Goal: Transaction & Acquisition: Purchase product/service

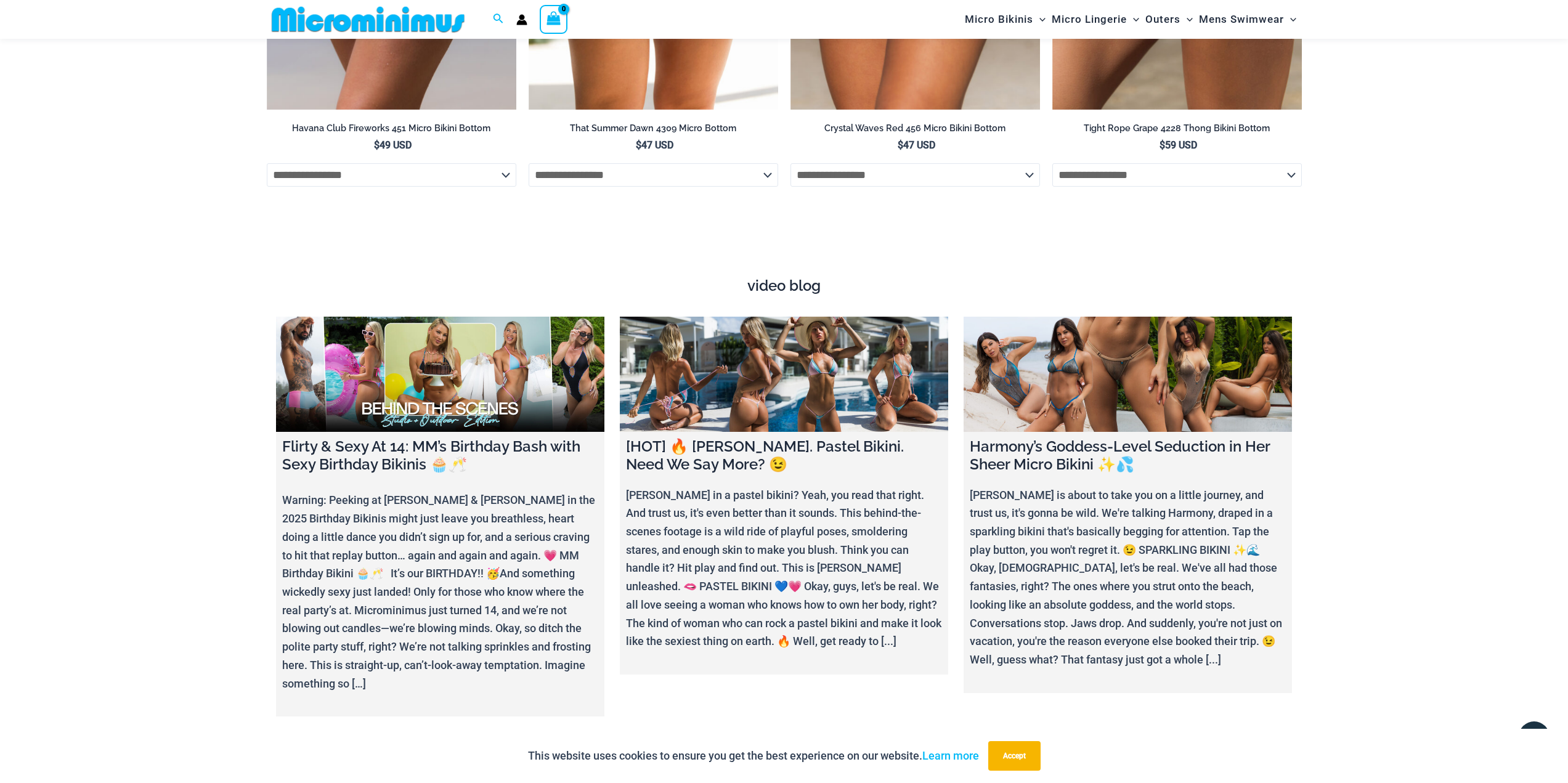
scroll to position [4856, 0]
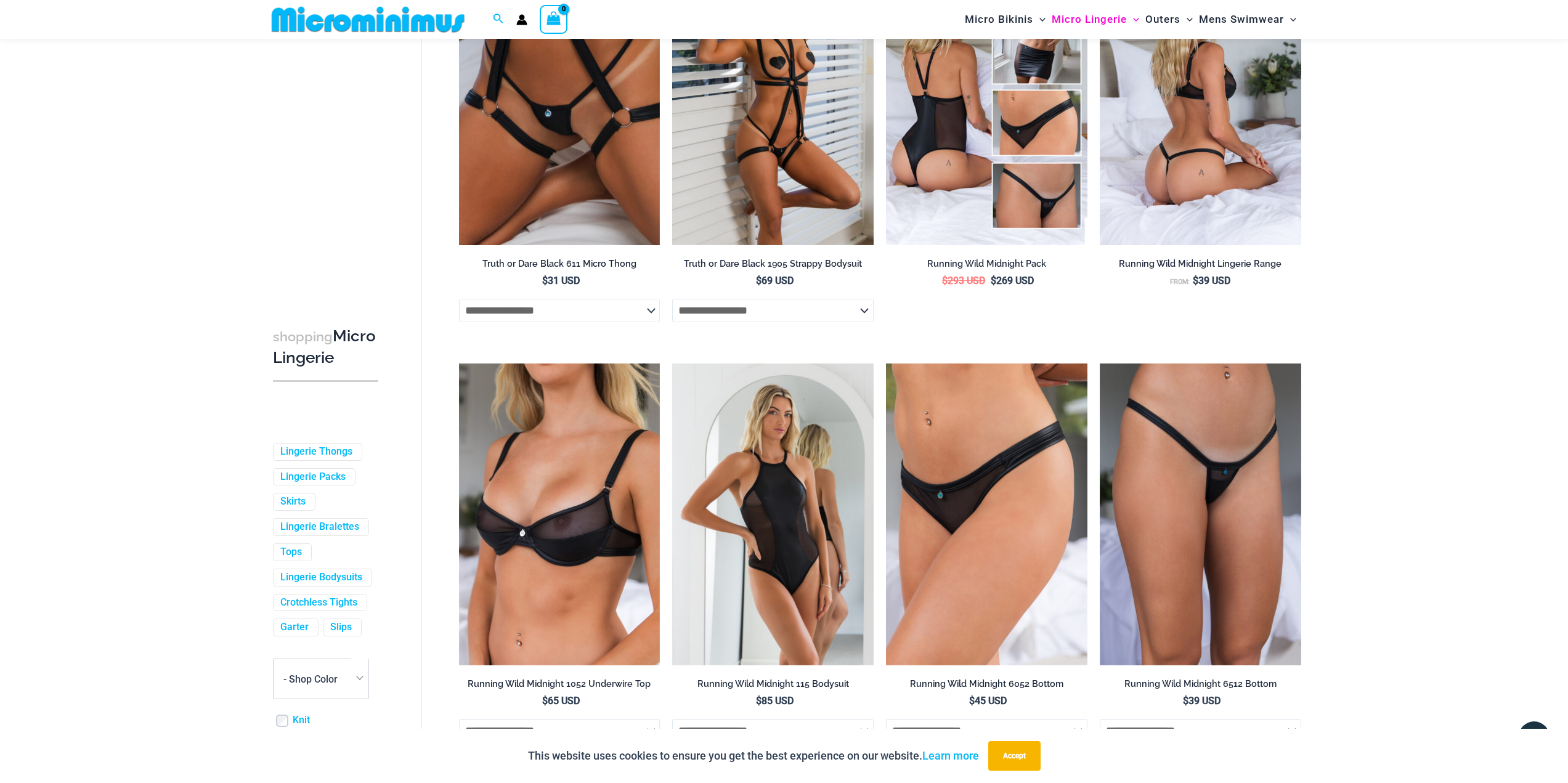
scroll to position [1159, 0]
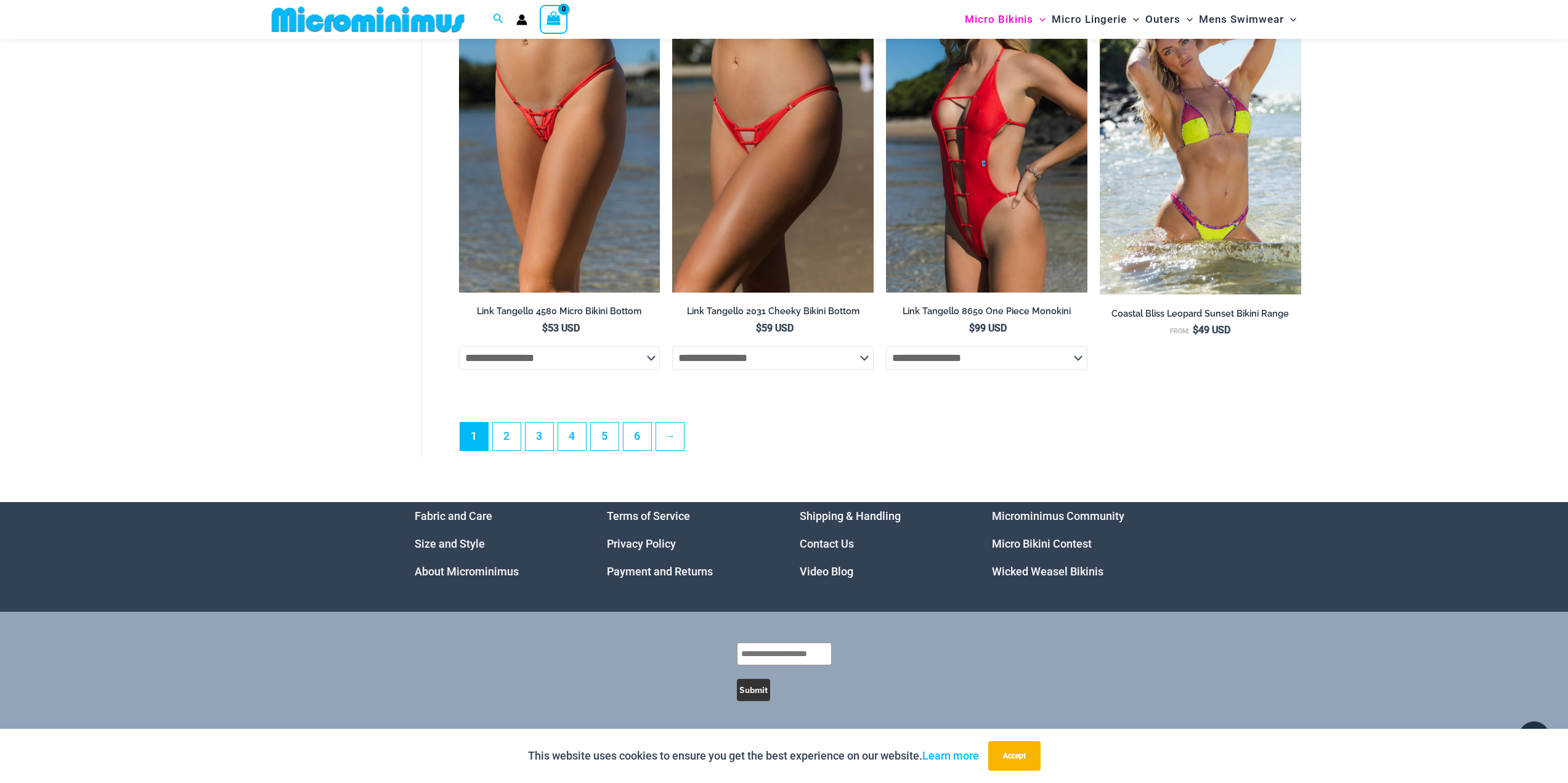
scroll to position [3362, 0]
